Goal: Information Seeking & Learning: Learn about a topic

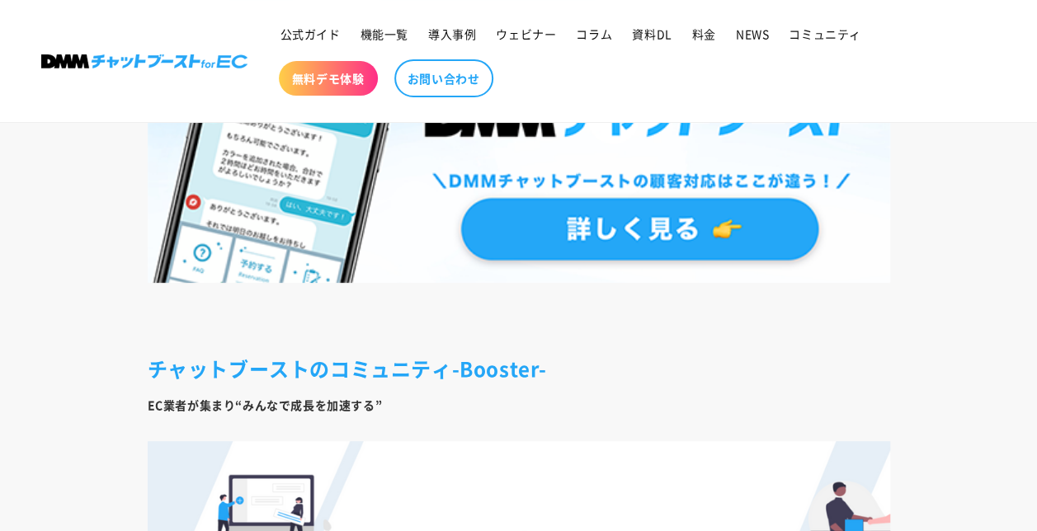
scroll to position [9648, 0]
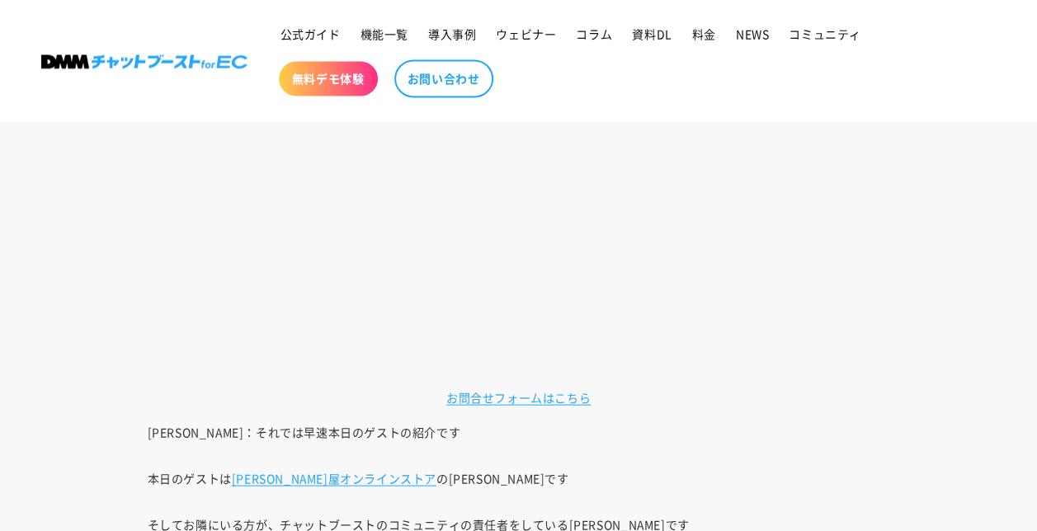
scroll to position [1319, 0]
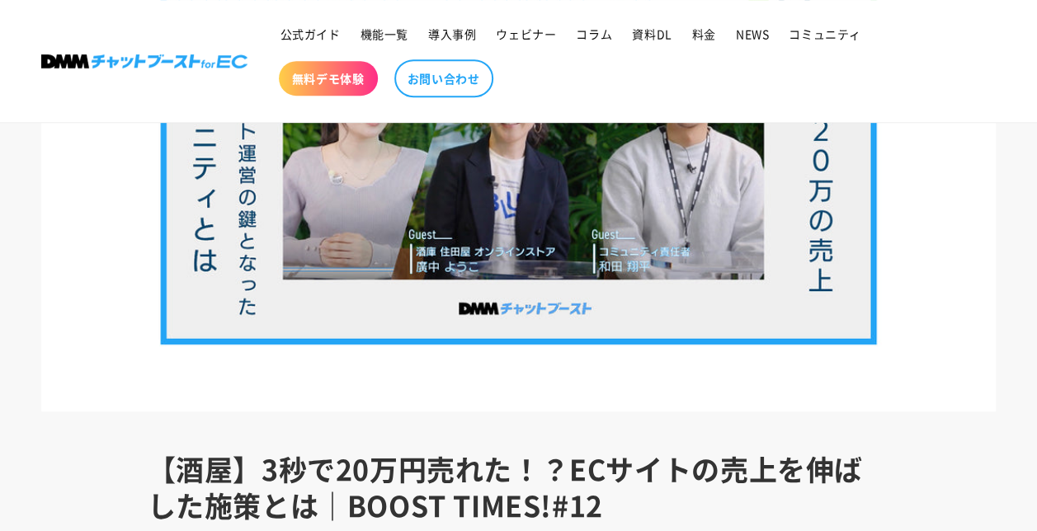
scroll to position [165, 0]
